Goal: Task Accomplishment & Management: Manage account settings

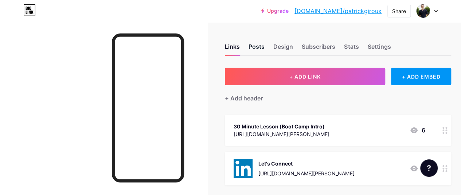
click at [254, 48] on div "Posts" at bounding box center [257, 48] width 16 height 13
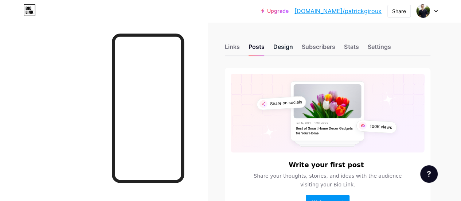
click at [286, 43] on div "Design" at bounding box center [283, 48] width 20 height 13
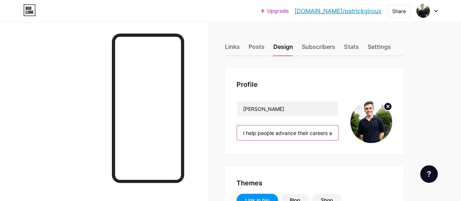
click at [309, 134] on input "I help people advance their careers and improve their travel experiences by get…" at bounding box center [287, 132] width 101 height 15
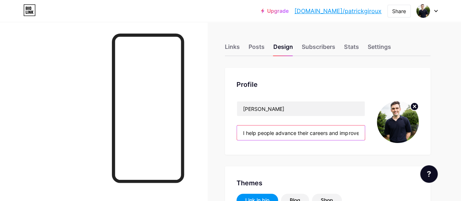
scroll to position [0, 187]
drag, startPoint x: 245, startPoint y: 133, endPoint x: 404, endPoint y: 129, distance: 158.3
click at [404, 129] on div "[PERSON_NAME] I help people advance their careers and improve their travel expe…" at bounding box center [328, 122] width 182 height 42
click at [299, 135] on input "I help people advance their careers and improve their travel experiences by get…" at bounding box center [301, 132] width 128 height 15
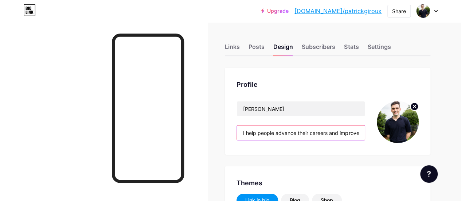
click at [272, 131] on input "I help people advance their careers and improve their travel experiences by get…" at bounding box center [301, 132] width 128 height 15
drag, startPoint x: 277, startPoint y: 132, endPoint x: 249, endPoint y: 132, distance: 28.1
click at [249, 132] on input "I help people advance their careers and improve their travel experiences by get…" at bounding box center [301, 132] width 128 height 15
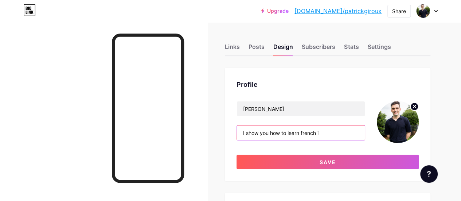
click at [306, 132] on input "I show you how to learn french i" at bounding box center [301, 132] width 128 height 15
click at [341, 137] on input "I show you how to learn French i" at bounding box center [301, 132] width 128 height 15
click at [275, 133] on input "I show you how to learn French." at bounding box center [301, 132] width 128 height 15
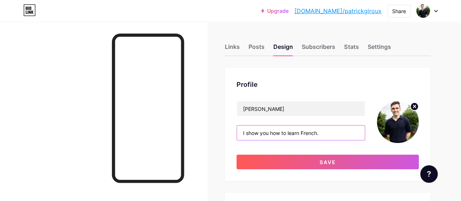
drag, startPoint x: 273, startPoint y: 133, endPoint x: 282, endPoint y: 133, distance: 9.1
click at [282, 133] on input "I show you how to learn French." at bounding box center [301, 132] width 128 height 15
click at [300, 133] on input "I show you how to learn French." at bounding box center [301, 132] width 128 height 15
click at [325, 133] on input "I show you how to learn French." at bounding box center [301, 132] width 128 height 15
type input "I show you how to learn French. If you're wanting to learn quickly"
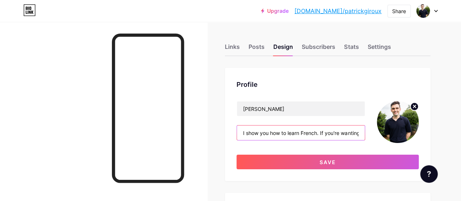
drag, startPoint x: 358, startPoint y: 136, endPoint x: 200, endPoint y: 122, distance: 158.2
paste input "Fast-track your French fluency for work, travel, and beyond!"
drag, startPoint x: 267, startPoint y: 136, endPoint x: 196, endPoint y: 130, distance: 71.3
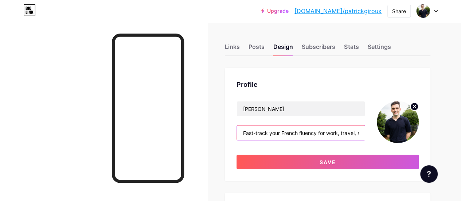
click at [270, 135] on input "Fast-track your French fluency for work, travel, and beyond!" at bounding box center [301, 132] width 128 height 15
drag, startPoint x: 292, startPoint y: 133, endPoint x: 362, endPoint y: 132, distance: 70.0
click at [362, 132] on input "Fast-track your French fluency for work, travel, and beyond!" at bounding box center [301, 132] width 128 height 15
click at [316, 133] on input "Fast-track your French fluency for work, travel, and beyond!" at bounding box center [301, 132] width 128 height 15
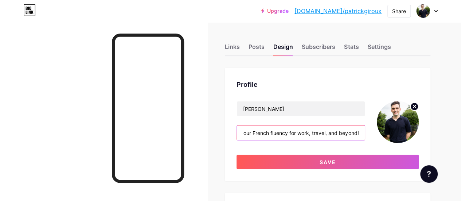
click at [352, 131] on input "Fast-track your French fluency for work, travel, and beyond!" at bounding box center [301, 132] width 128 height 15
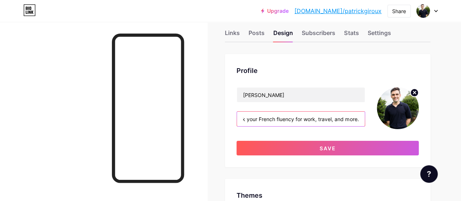
scroll to position [0, 0]
drag, startPoint x: 252, startPoint y: 118, endPoint x: 217, endPoint y: 117, distance: 35.0
click at [264, 121] on input "Fast-track your French fluency for work, travel, and more." at bounding box center [301, 119] width 128 height 15
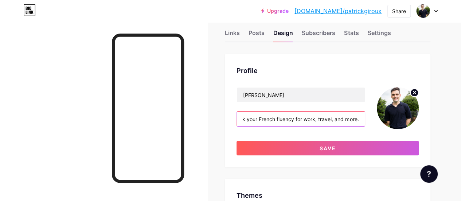
drag, startPoint x: 249, startPoint y: 119, endPoint x: 363, endPoint y: 117, distance: 113.8
click at [363, 117] on input "Fast-track your French fluency for work, travel, and more." at bounding box center [301, 119] width 128 height 15
click at [319, 118] on input "Fast-track your French fluency for work, travel, and more." at bounding box center [301, 119] width 128 height 15
drag, startPoint x: 278, startPoint y: 119, endPoint x: 250, endPoint y: 118, distance: 28.1
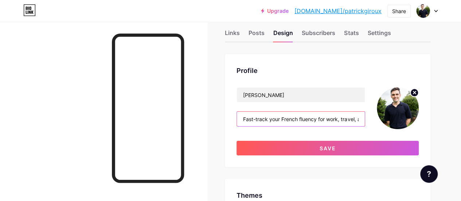
click at [250, 118] on input "Fast-track your French fluency for work, travel, and more." at bounding box center [301, 119] width 128 height 15
drag, startPoint x: 250, startPoint y: 118, endPoint x: 228, endPoint y: 118, distance: 22.6
click at [228, 118] on div "Profile [PERSON_NAME] Fast-track your French fluency for work, travel, and more…" at bounding box center [328, 110] width 206 height 113
click at [258, 118] on input "Fast-track your French fluency for work, travel, and more." at bounding box center [301, 119] width 128 height 15
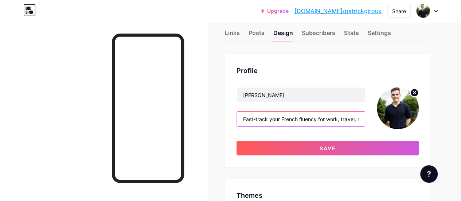
drag, startPoint x: 246, startPoint y: 119, endPoint x: 184, endPoint y: 141, distance: 65.5
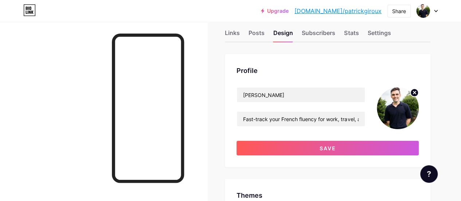
click at [232, 112] on div "Profile [PERSON_NAME] Fast-track your French fluency for work, travel, and more…" at bounding box center [328, 110] width 206 height 113
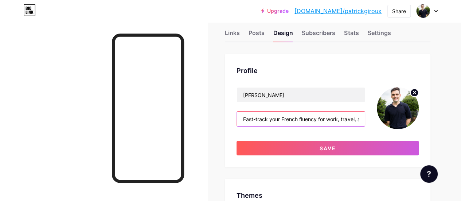
click at [255, 114] on input "Fast-track your French fluency for work, travel, and more." at bounding box center [301, 119] width 128 height 15
drag, startPoint x: 250, startPoint y: 115, endPoint x: 202, endPoint y: 119, distance: 48.0
click at [249, 122] on input "Fast-track your French fluency for work, travel, and more." at bounding box center [301, 119] width 128 height 15
click at [245, 116] on input "Fast-track your French fluency for work, travel, and more." at bounding box center [301, 119] width 128 height 15
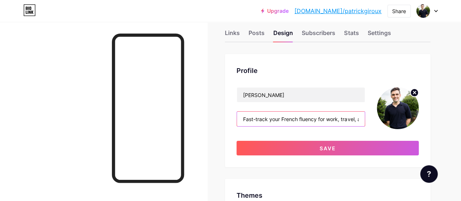
scroll to position [0, 25]
drag, startPoint x: 245, startPoint y: 116, endPoint x: 424, endPoint y: 111, distance: 179.1
click at [424, 111] on div "Profile [PERSON_NAME] Fast-track your French fluency for work, travel, and more…" at bounding box center [328, 110] width 206 height 113
click at [363, 121] on input "Fast-track your French fluency for work, travel, and more." at bounding box center [301, 119] width 128 height 15
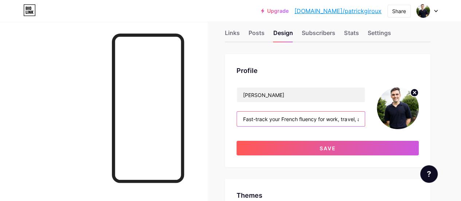
drag, startPoint x: 287, startPoint y: 118, endPoint x: 304, endPoint y: 120, distance: 17.6
click at [304, 120] on input "Fast-track your French fluency for work, travel, and more." at bounding box center [301, 119] width 128 height 15
drag, startPoint x: 314, startPoint y: 119, endPoint x: 338, endPoint y: 121, distance: 24.5
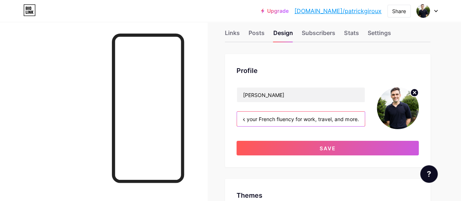
click at [338, 121] on input "Fast-track your French fluency for work, travel, and more." at bounding box center [301, 119] width 128 height 15
click at [346, 118] on input "Fast-track your French fluency for work, travel, and more." at bounding box center [301, 119] width 128 height 15
click at [333, 122] on input "Fast-track your French fluency for work, travel, and more." at bounding box center [301, 119] width 128 height 15
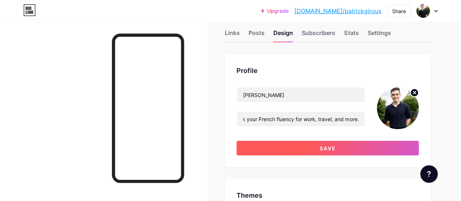
click at [292, 141] on button "Save" at bounding box center [328, 148] width 182 height 15
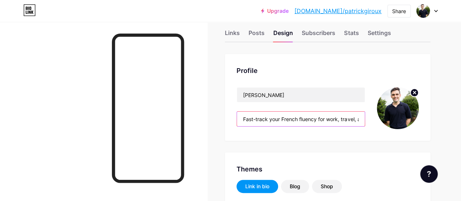
click at [274, 116] on input "Fast-track your French fluency for work, travel, and more." at bounding box center [301, 119] width 128 height 15
drag, startPoint x: 320, startPoint y: 124, endPoint x: 366, endPoint y: 123, distance: 45.9
click at [366, 123] on div "[PERSON_NAME] Fast-track your French fluency for work, travel, and more." at bounding box center [328, 108] width 182 height 42
click at [344, 120] on input "Fast-track your French fluency for work, travel, and more." at bounding box center [301, 119] width 128 height 15
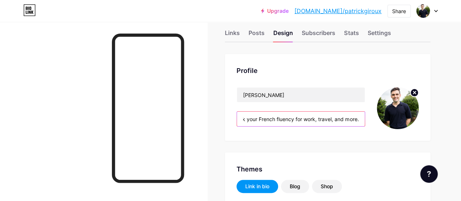
click at [337, 119] on input "Fast-track your French fluency for work, travel, and more." at bounding box center [301, 119] width 128 height 15
click at [341, 119] on input "Fast-track your French fluency for work, travel, and more." at bounding box center [301, 119] width 128 height 15
click at [356, 118] on input "Fast-track your French fluency for work, travel, and more." at bounding box center [301, 119] width 128 height 15
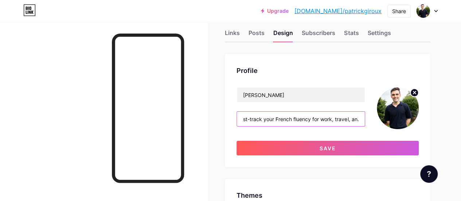
scroll to position [0, 8]
drag, startPoint x: 308, startPoint y: 120, endPoint x: 363, endPoint y: 114, distance: 55.4
click at [363, 114] on input "Fast-track your French fluency for work, travel, an." at bounding box center [301, 119] width 128 height 15
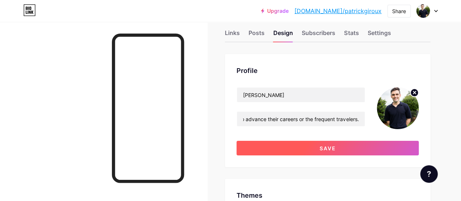
scroll to position [0, 0]
click at [321, 143] on button "Save" at bounding box center [328, 148] width 182 height 15
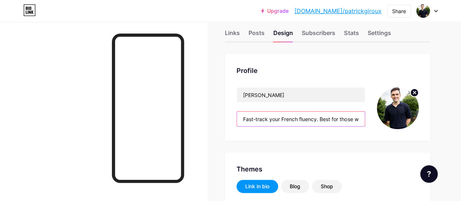
scroll to position [0, 139]
drag, startPoint x: 319, startPoint y: 118, endPoint x: 400, endPoint y: 114, distance: 80.6
click at [400, 114] on div "[PERSON_NAME] Fast-track your French fluency. Best for those wanting to advance…" at bounding box center [328, 108] width 182 height 42
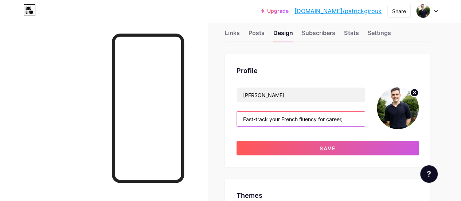
drag, startPoint x: 330, startPoint y: 119, endPoint x: 382, endPoint y: 117, distance: 52.2
click at [382, 117] on div "[PERSON_NAME] Fast-track your French fluency for career," at bounding box center [328, 108] width 182 height 42
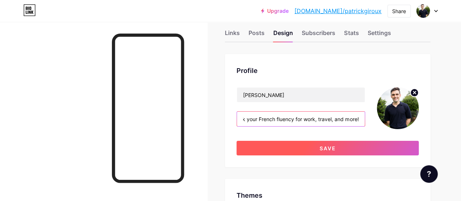
type input "Fast-track your French fluency for work, travel, and more!"
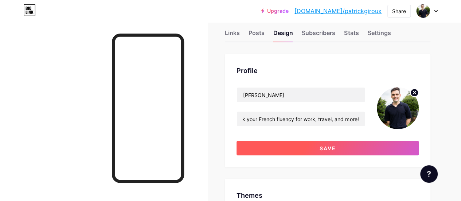
scroll to position [0, 0]
click at [353, 145] on button "Save" at bounding box center [328, 148] width 182 height 15
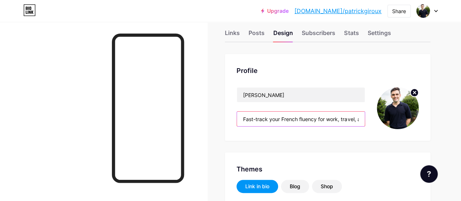
click at [277, 123] on input "Fast-track your French fluency for work, travel, and more!" at bounding box center [301, 119] width 128 height 15
